Goal: Information Seeking & Learning: Learn about a topic

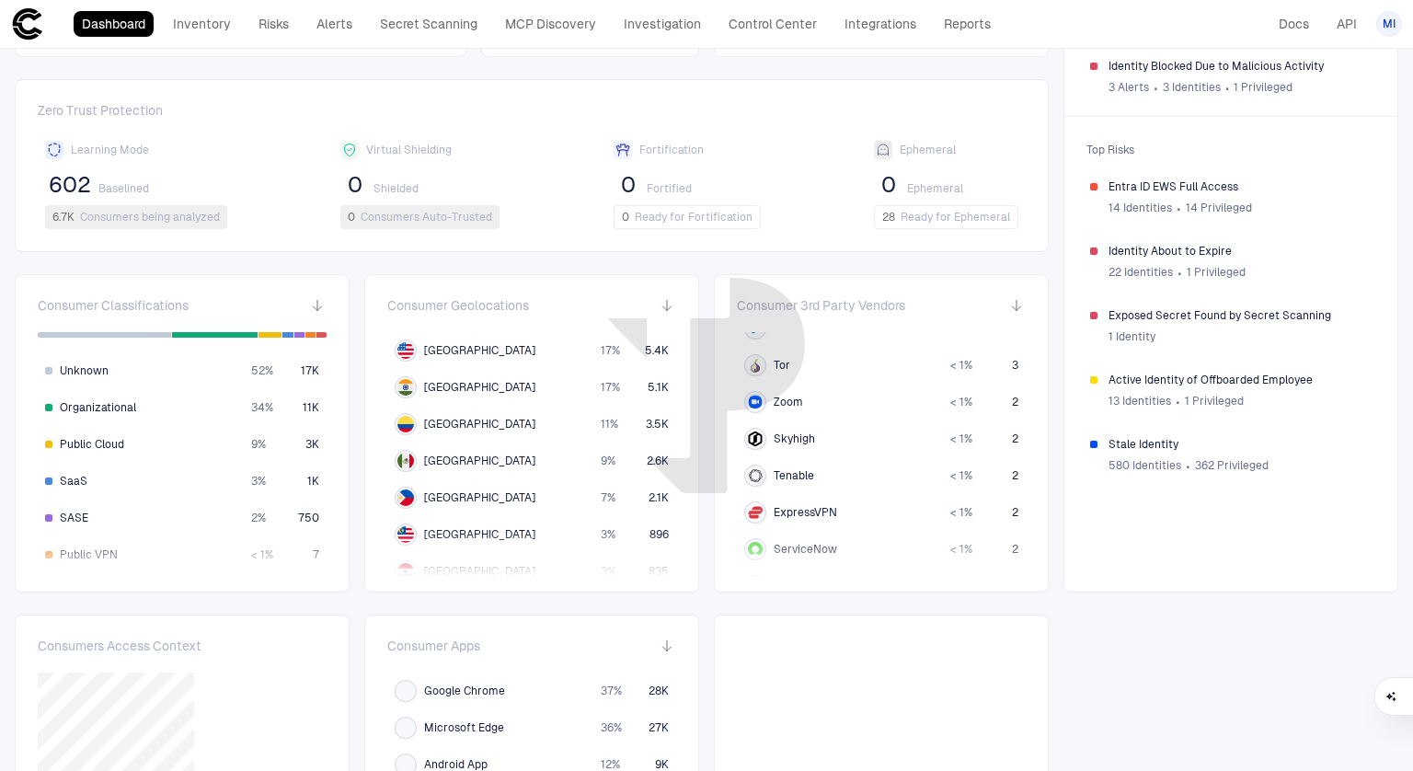
scroll to position [607, 0]
click at [774, 366] on span "Tor" at bounding box center [782, 369] width 17 height 15
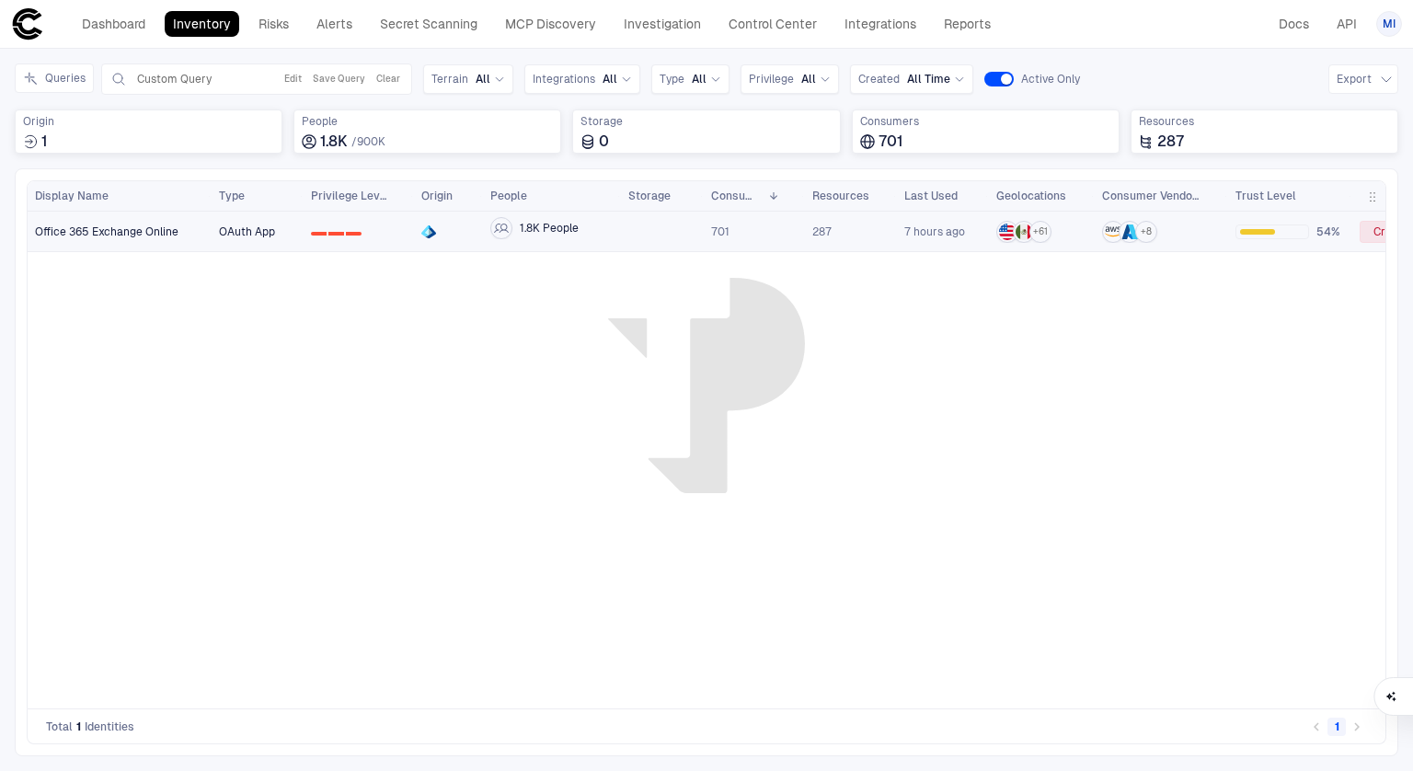
click at [166, 235] on span "Office 365 Exchange Online" at bounding box center [107, 232] width 144 height 15
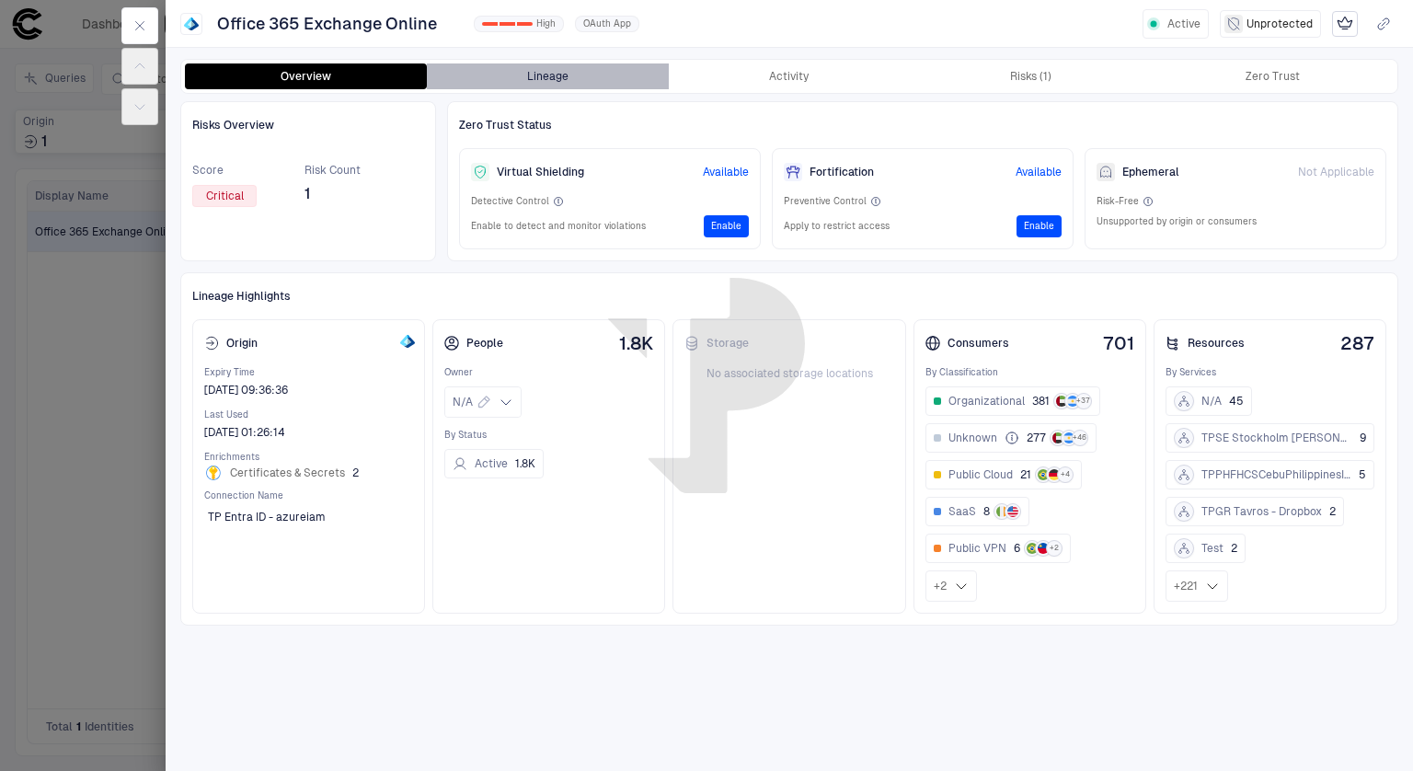
click at [571, 77] on button "Lineage" at bounding box center [548, 76] width 242 height 26
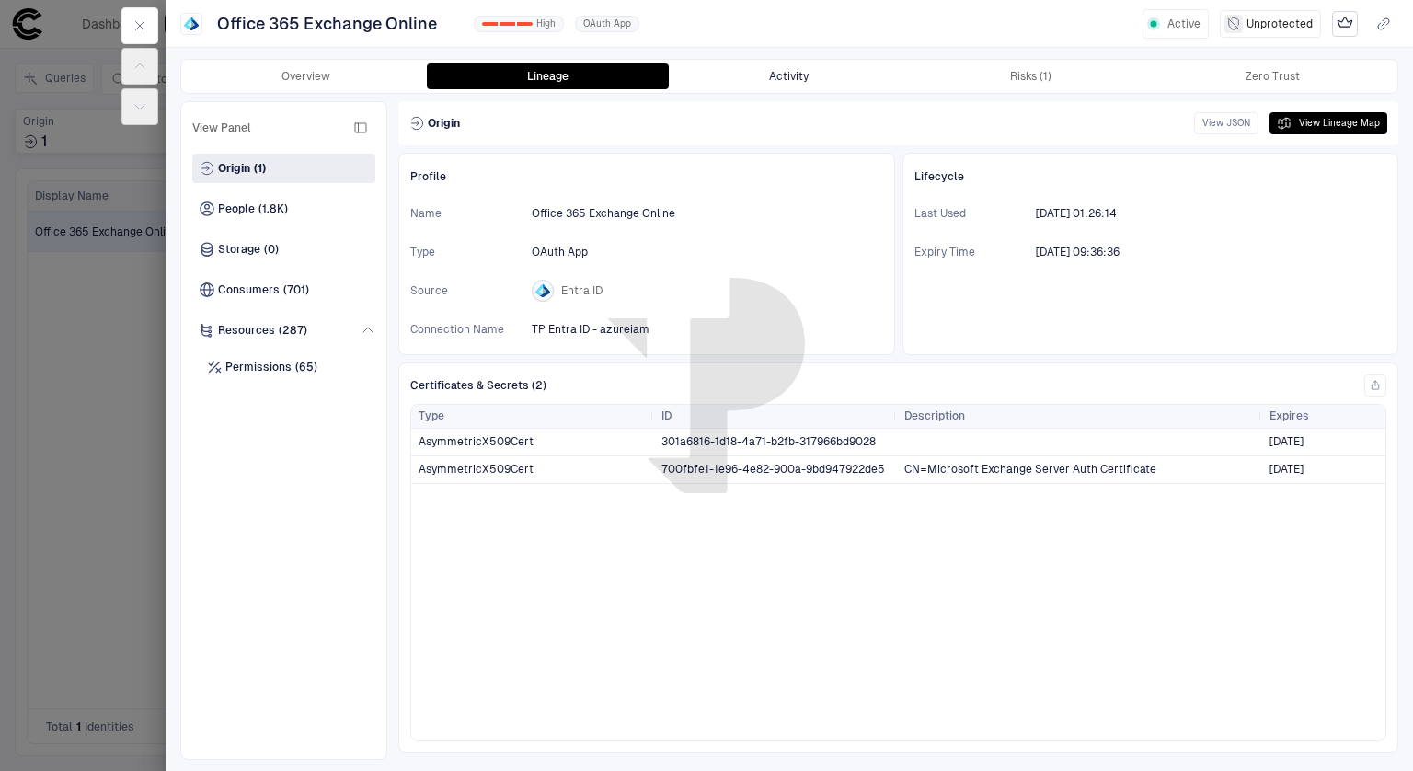
click at [762, 76] on button "Activity" at bounding box center [790, 76] width 242 height 26
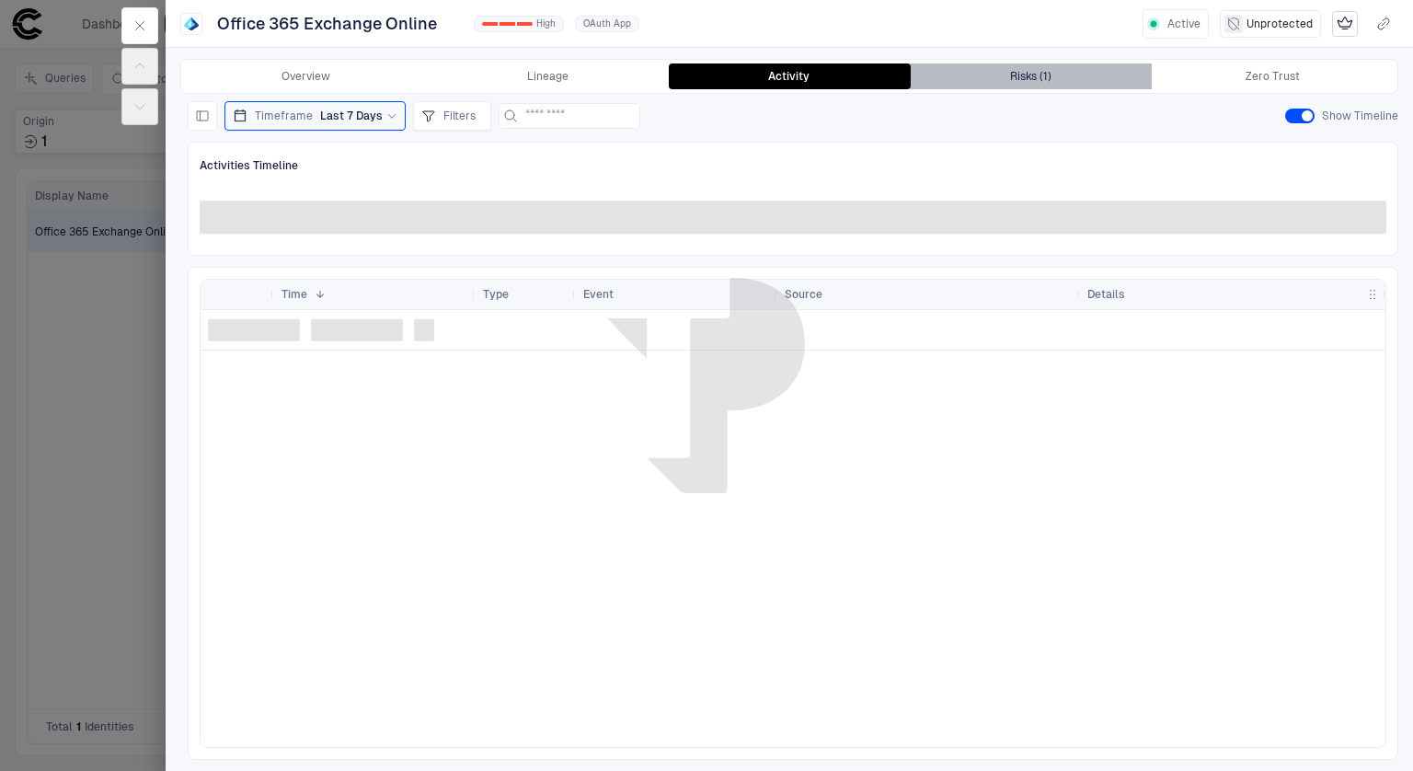
click at [1028, 84] on button "Risks (1)" at bounding box center [1031, 76] width 242 height 26
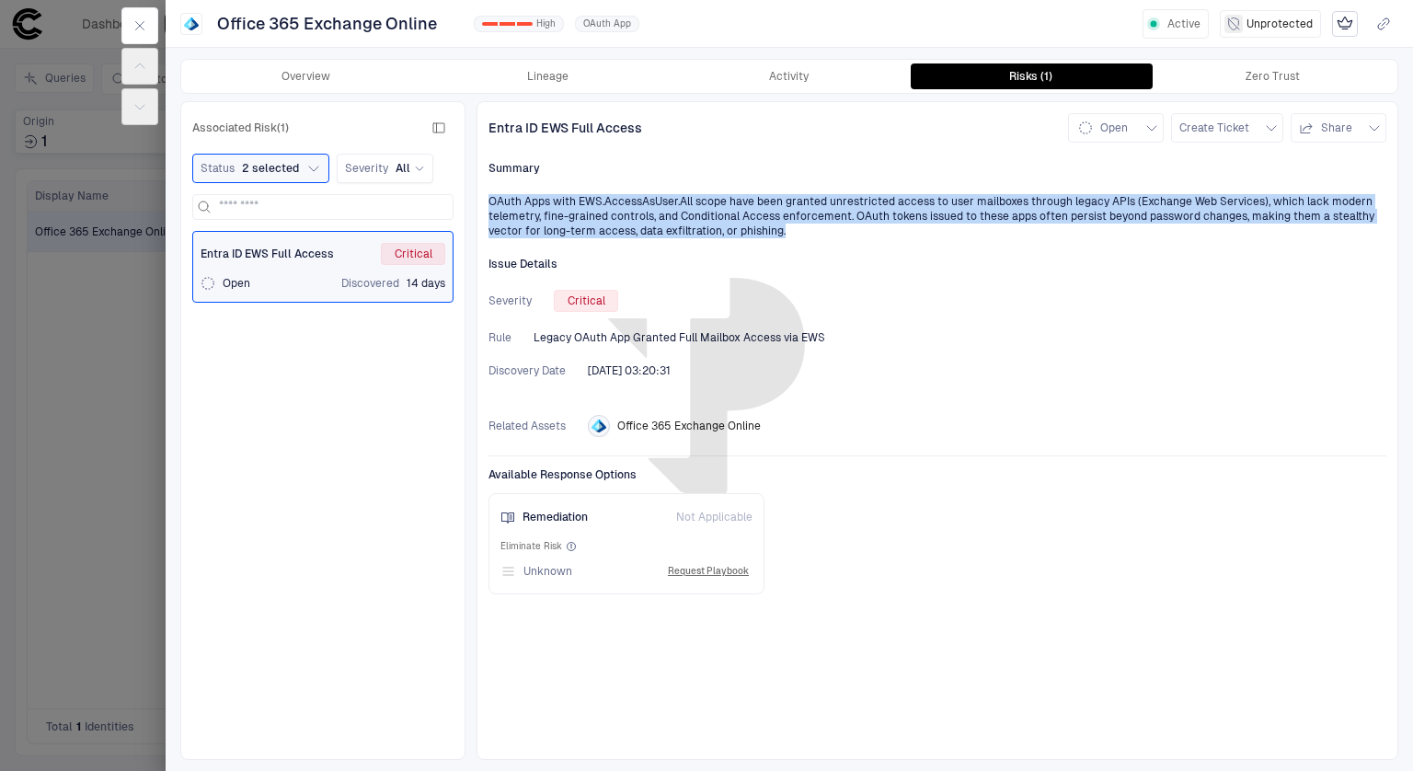
drag, startPoint x: 490, startPoint y: 200, endPoint x: 865, endPoint y: 244, distance: 378.0
click at [865, 244] on div "Entra ID EWS Full Access Open Create Ticket Share Summary OAuth Apps with EWS.A…" at bounding box center [938, 430] width 922 height 659
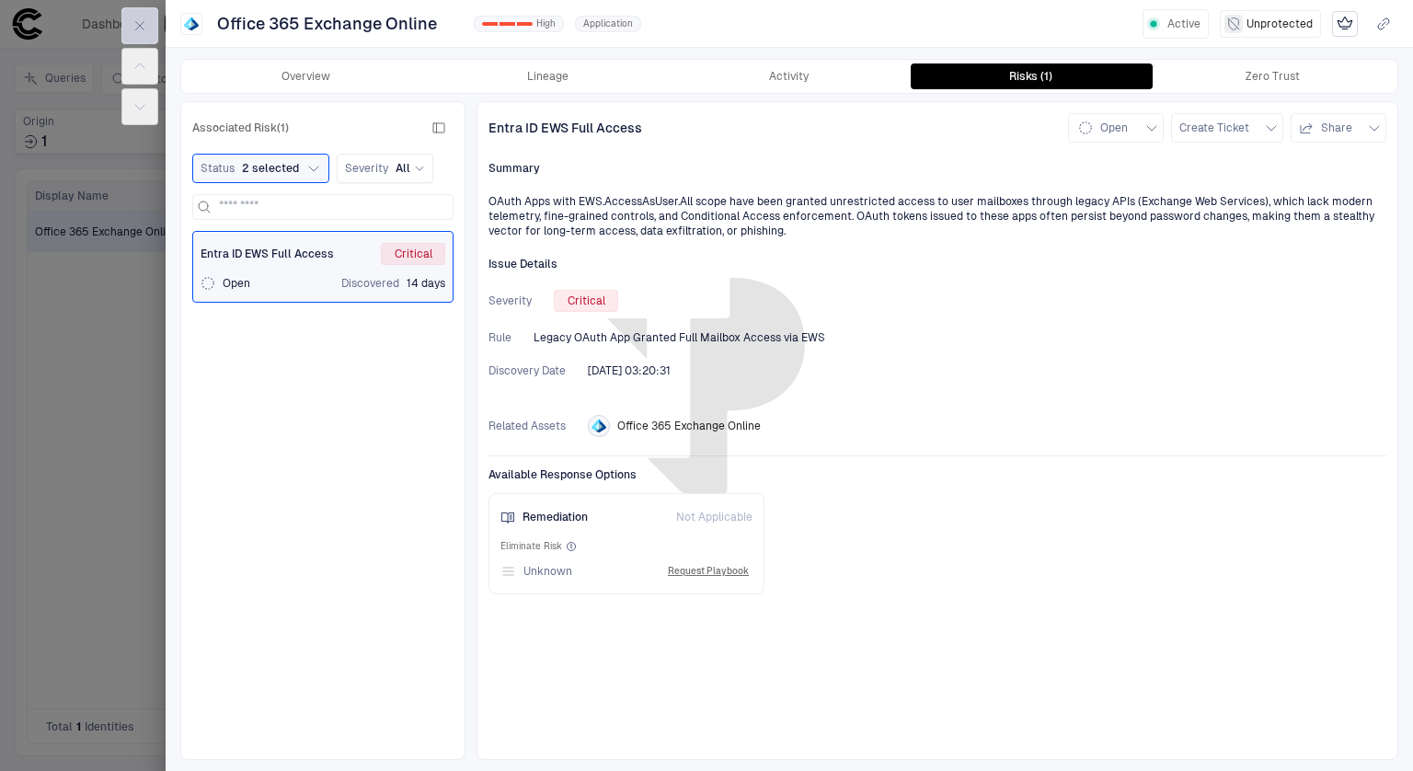
click at [147, 32] on button "button" at bounding box center [139, 25] width 37 height 37
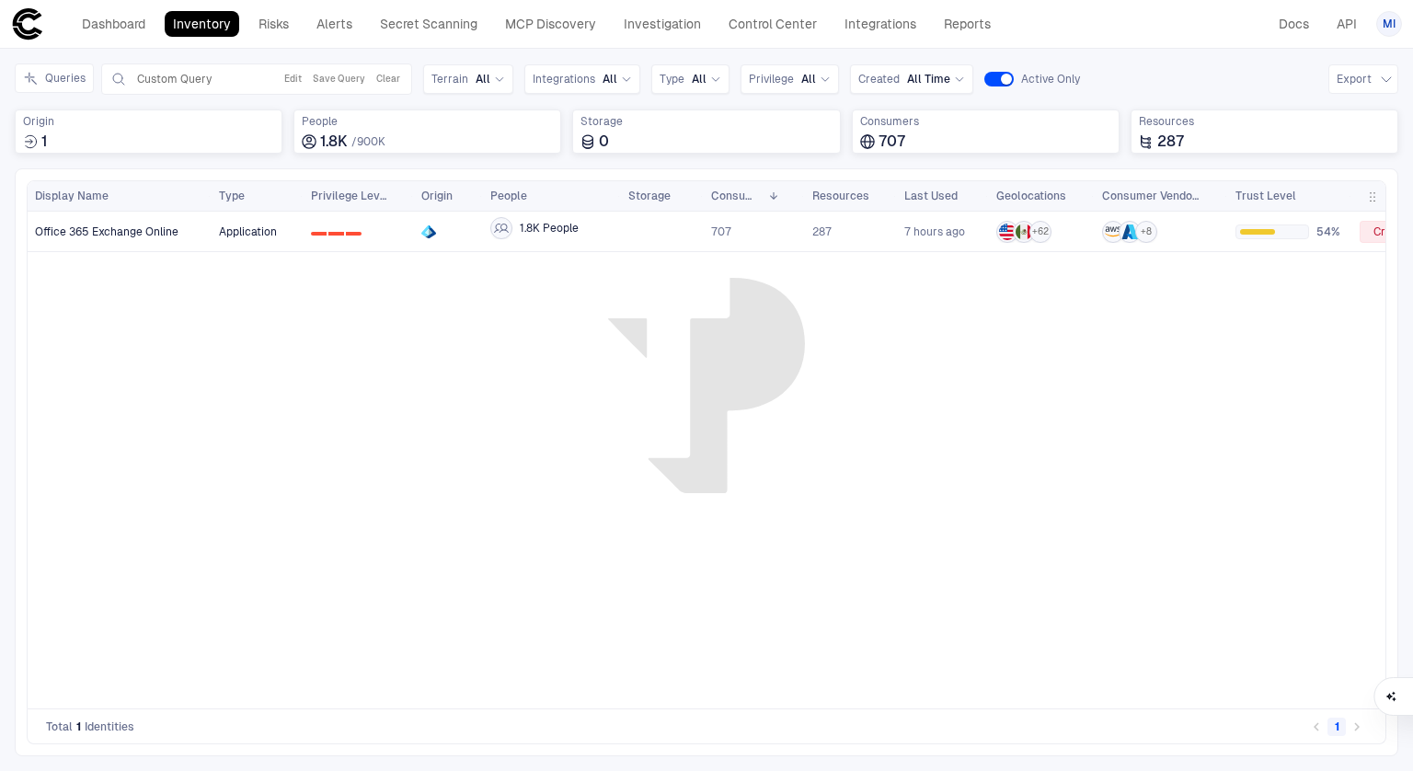
click at [206, 36] on link "Inventory" at bounding box center [202, 24] width 75 height 26
click at [223, 272] on div "Application 0 1 2 1.8K People 707 287 7 hours ago + 62 + 8 54% Critical" at bounding box center [799, 453] width 1174 height 483
click at [393, 75] on button "Clear" at bounding box center [388, 79] width 31 height 22
